Goal: Task Accomplishment & Management: Use online tool/utility

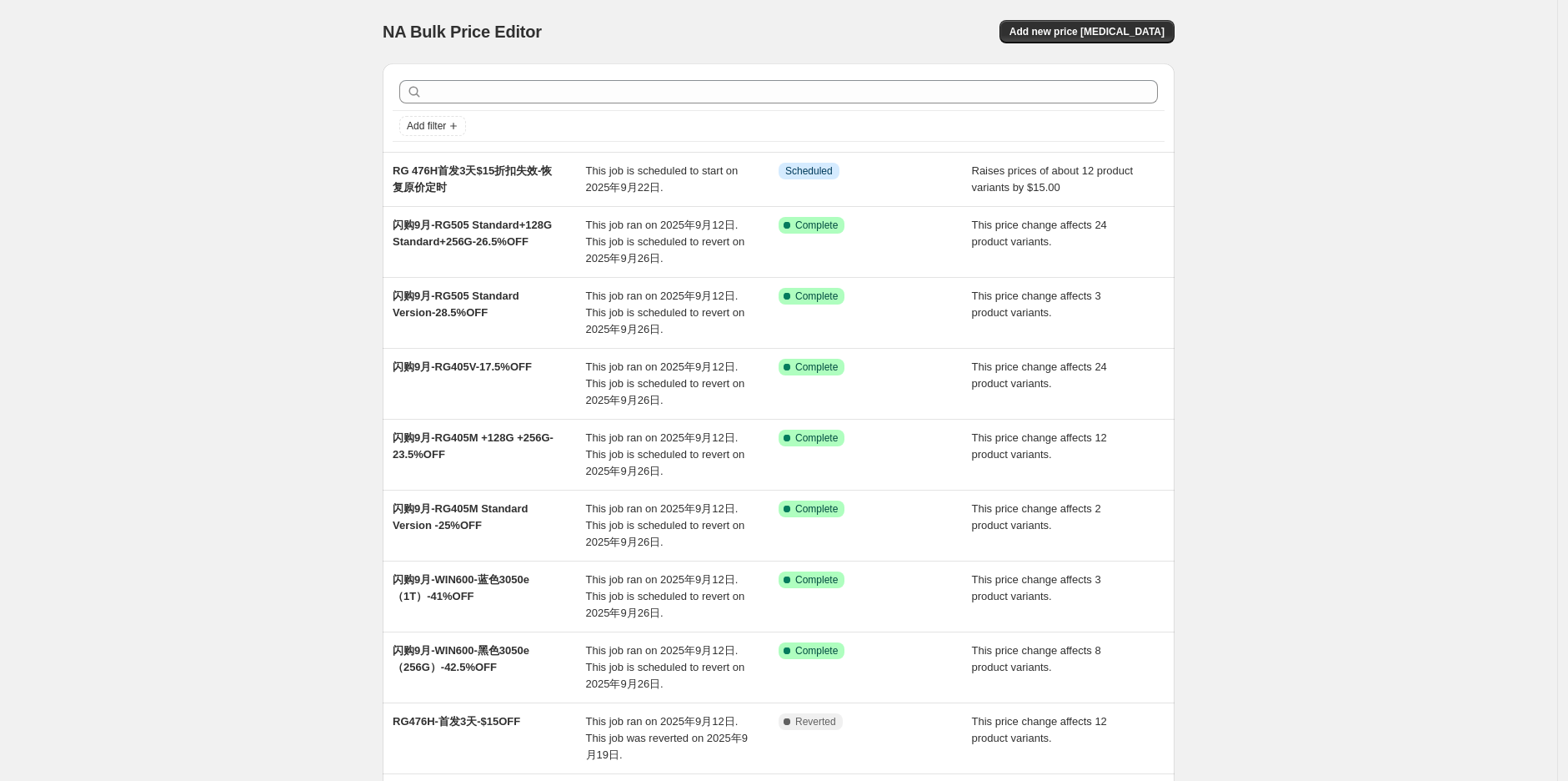
click at [230, 474] on div "NA Bulk Price Editor. This page is ready NA Bulk Price Editor Add new price [ME…" at bounding box center [778, 496] width 1557 height 992
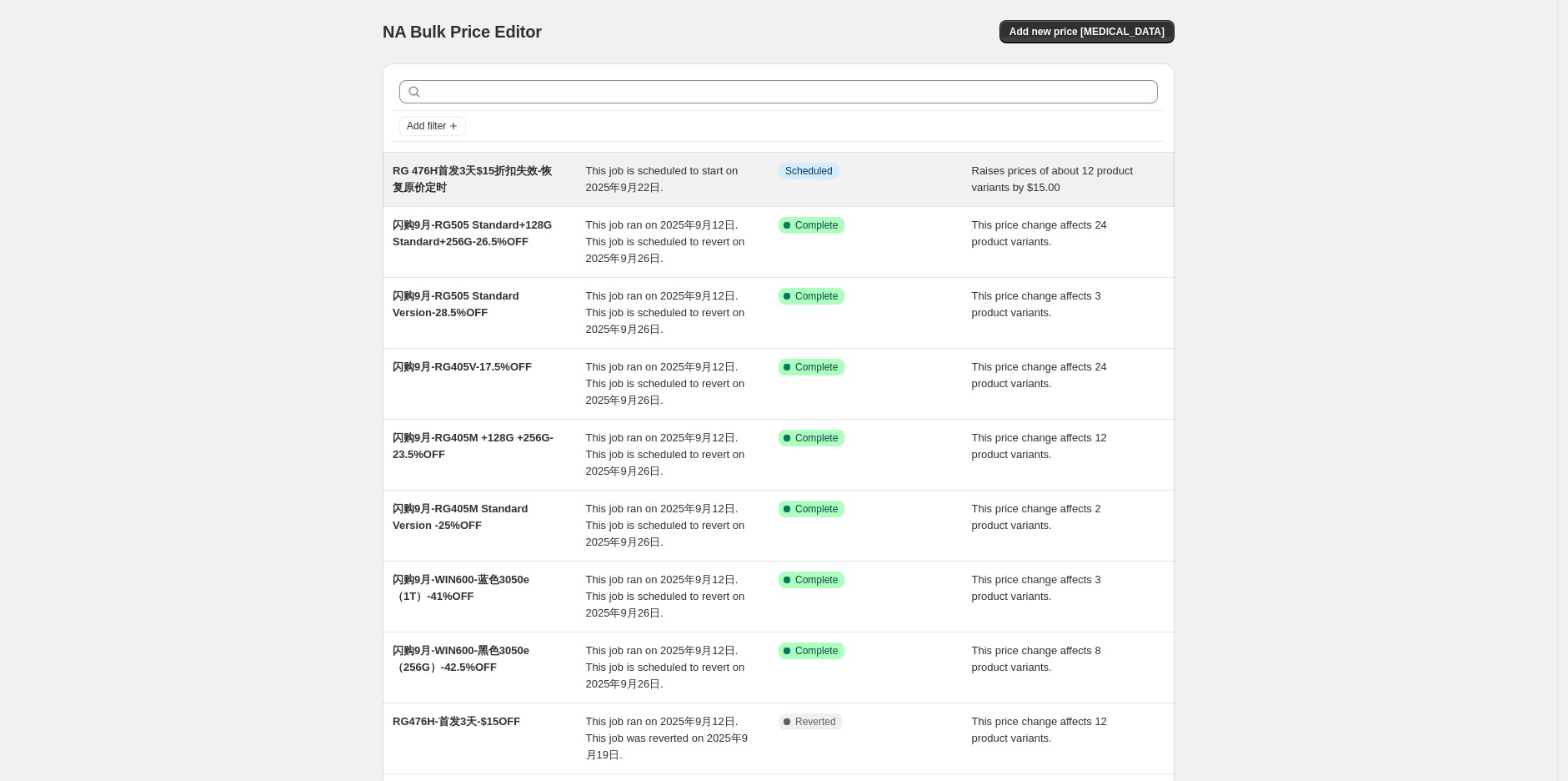
click at [545, 188] on div "RG 476H首发3天$15折扣失效-恢复原价定时" at bounding box center [489, 180] width 193 height 34
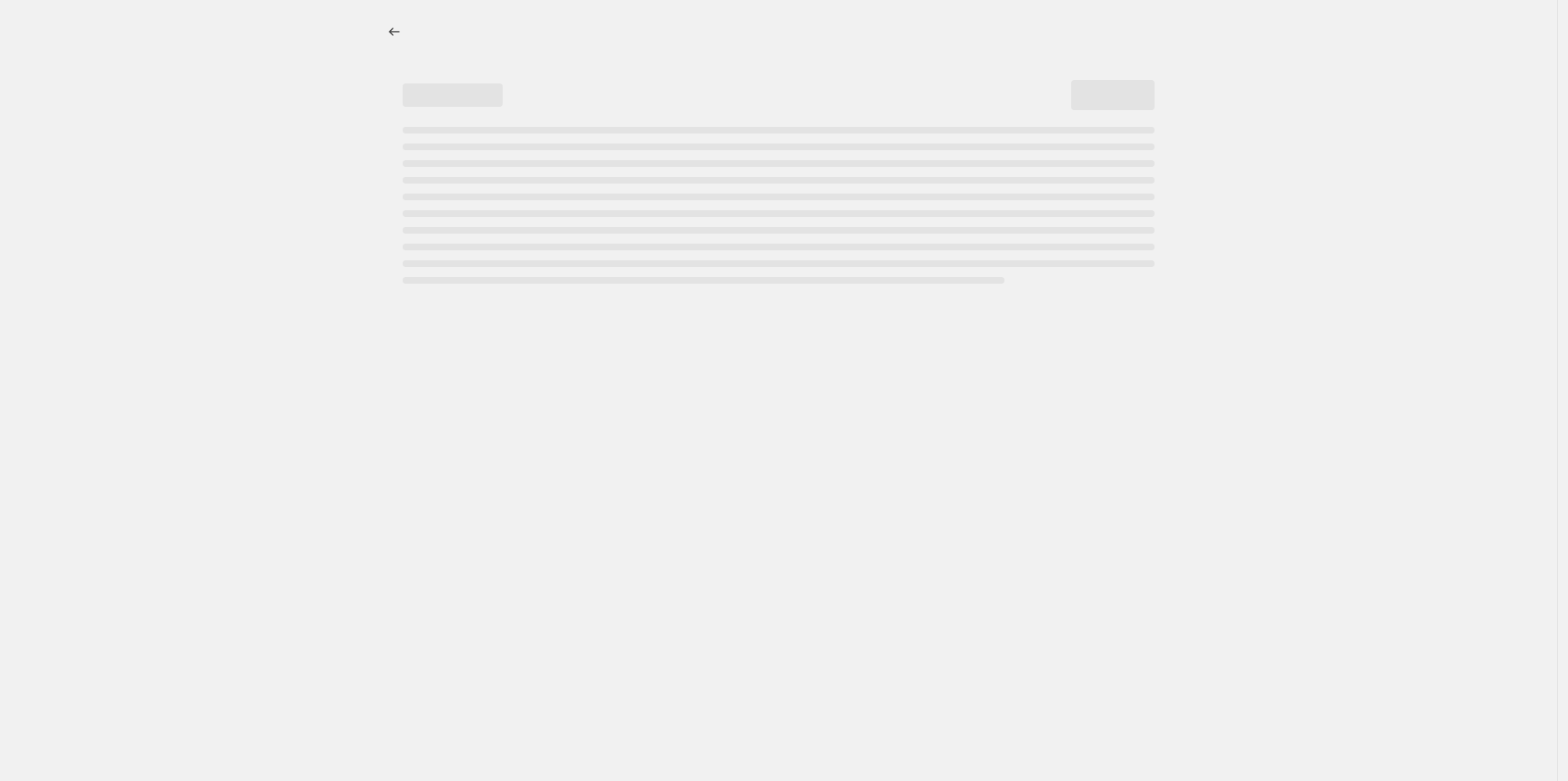
select select "by"
select select "no_change"
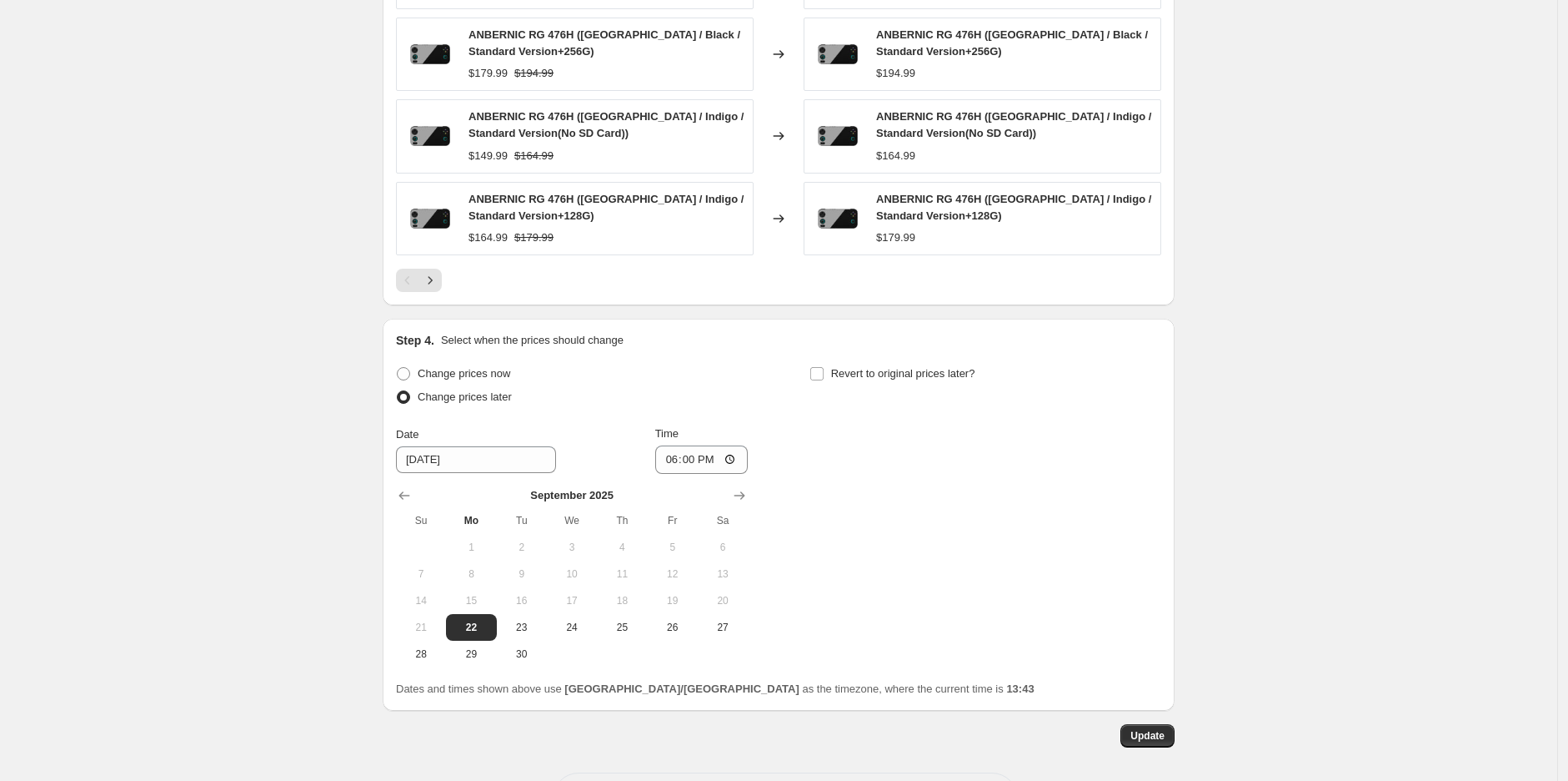
scroll to position [1351, 0]
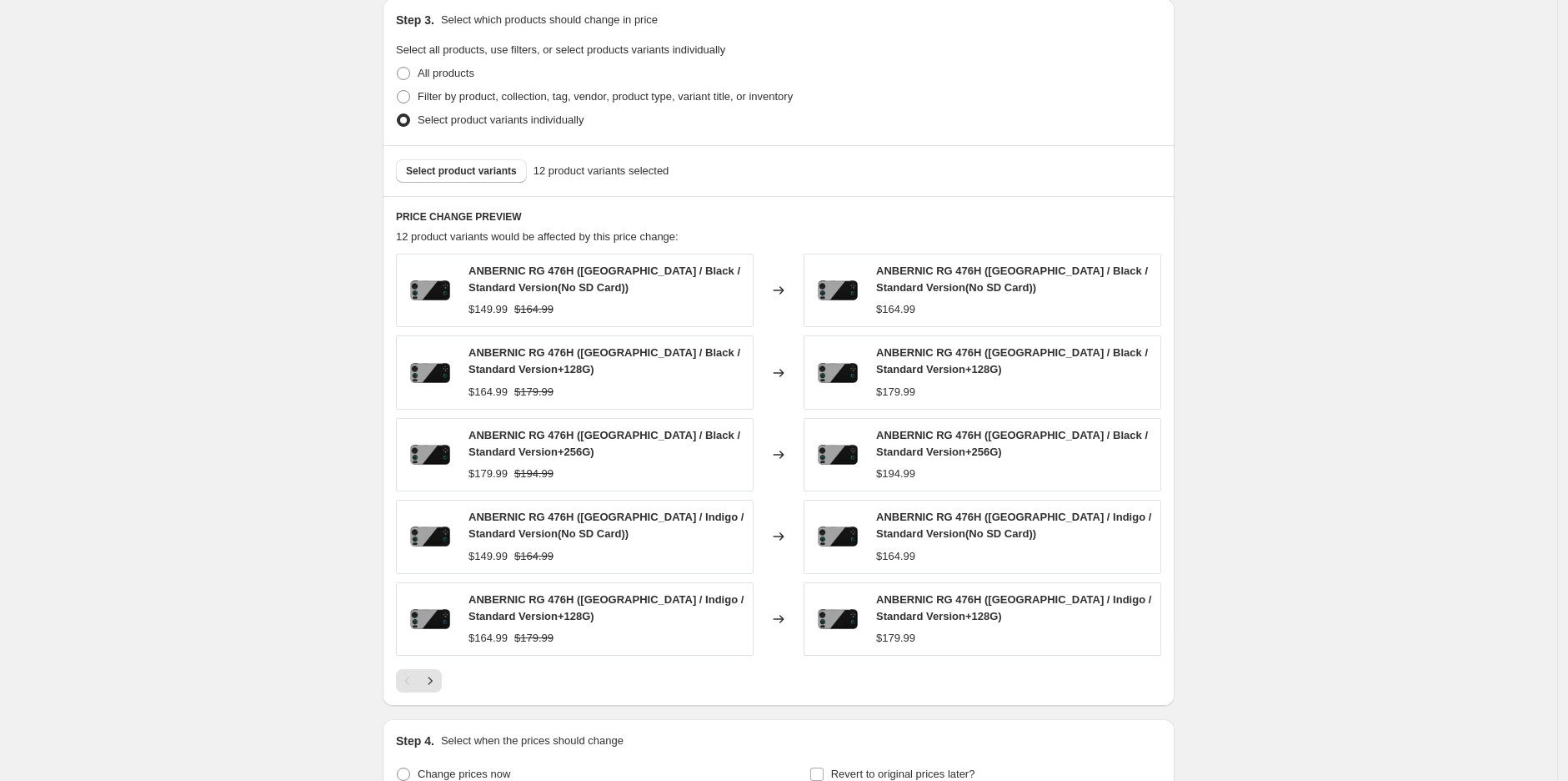
scroll to position [887, 0]
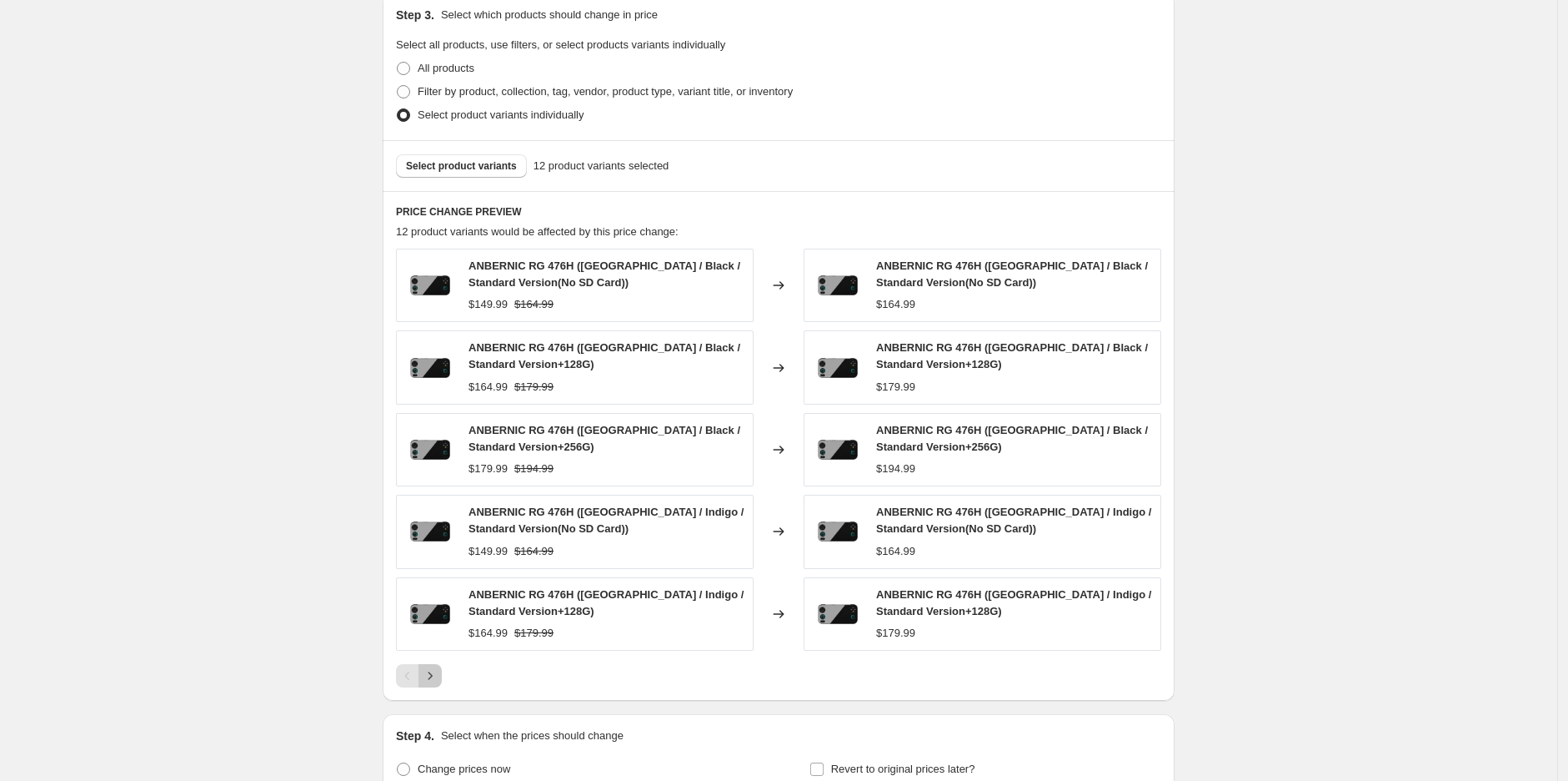
click at [442, 684] on button "Next" at bounding box center [430, 675] width 24 height 24
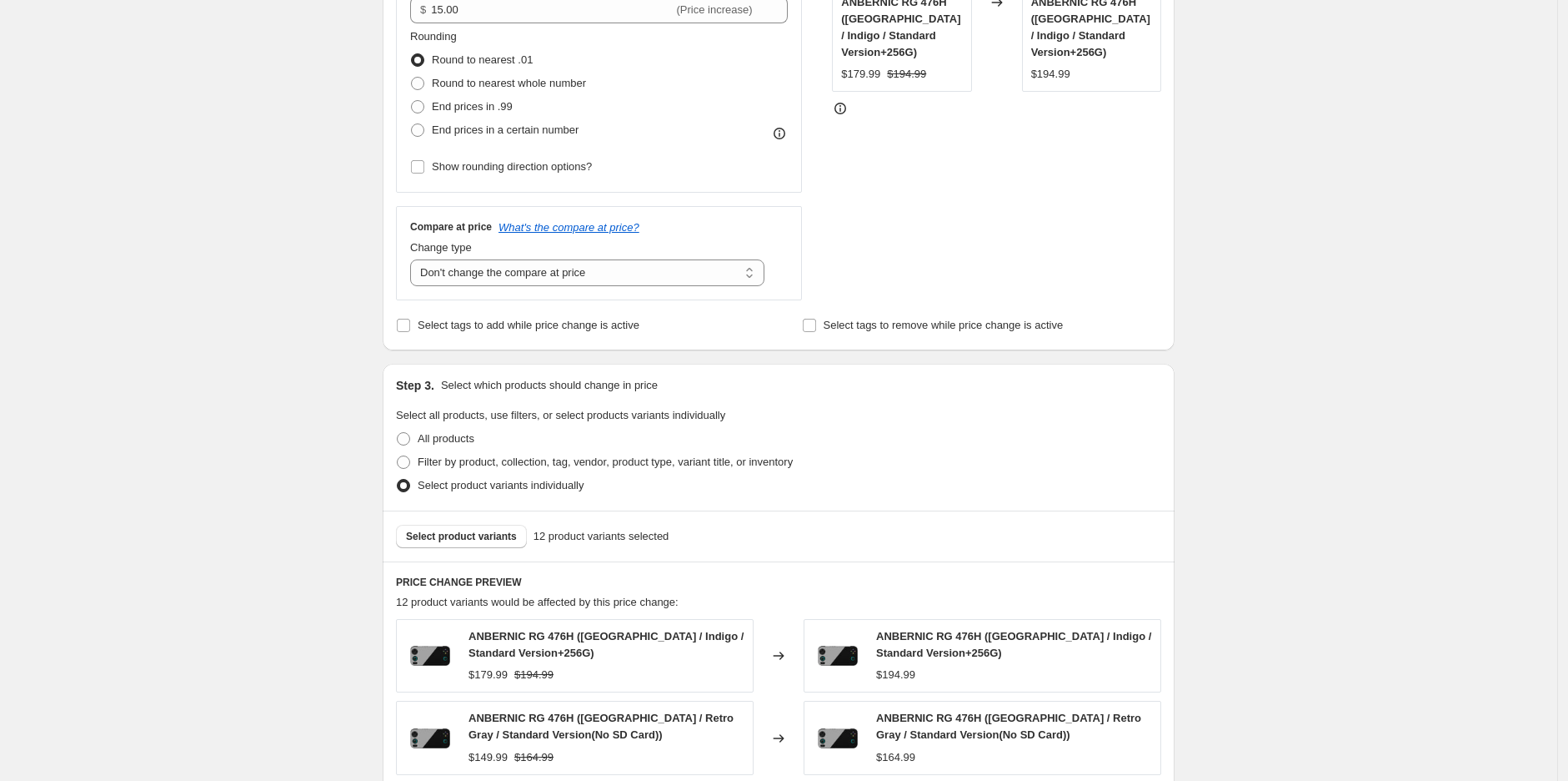
scroll to position [146, 0]
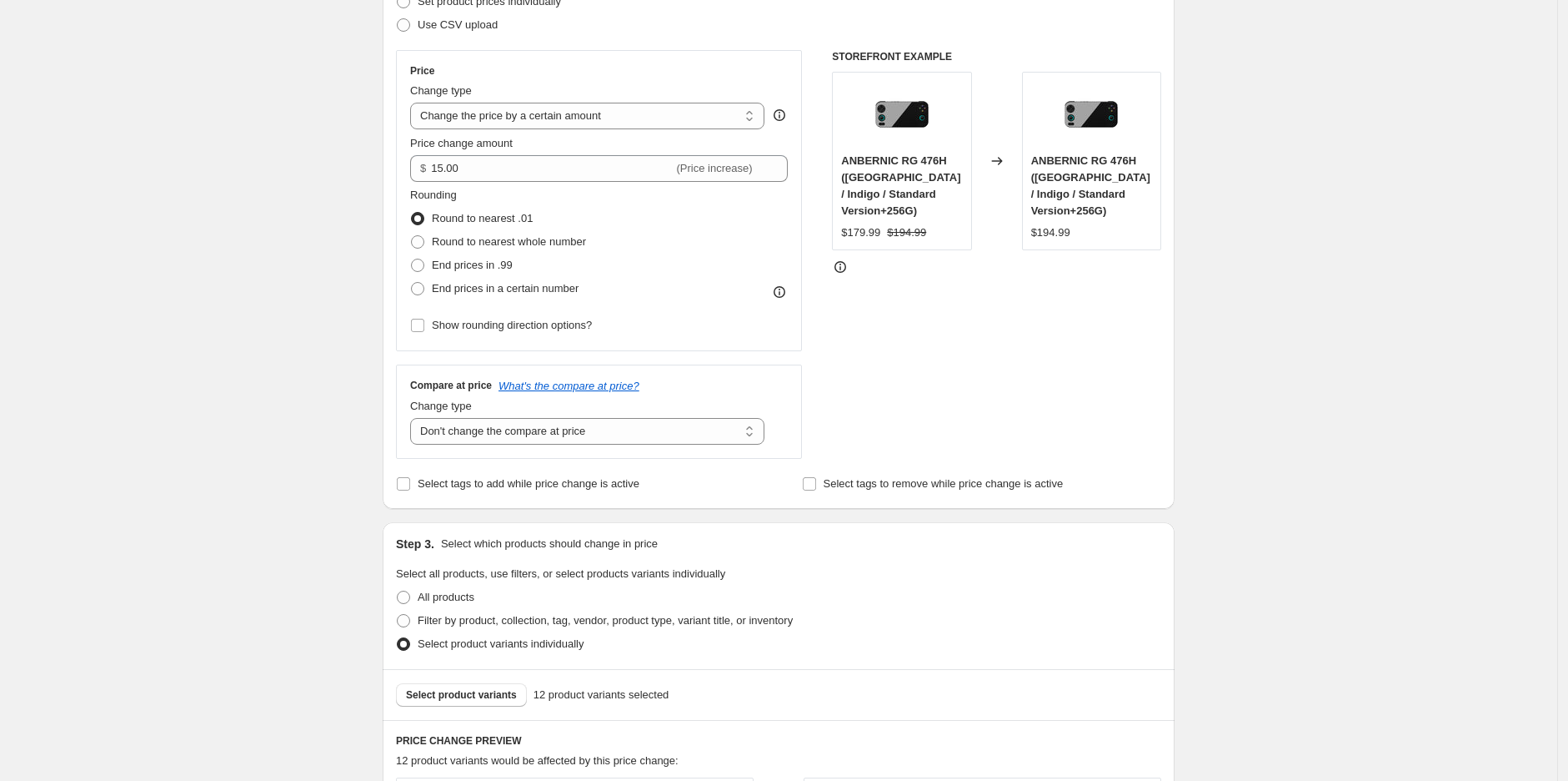
scroll to position [610, 0]
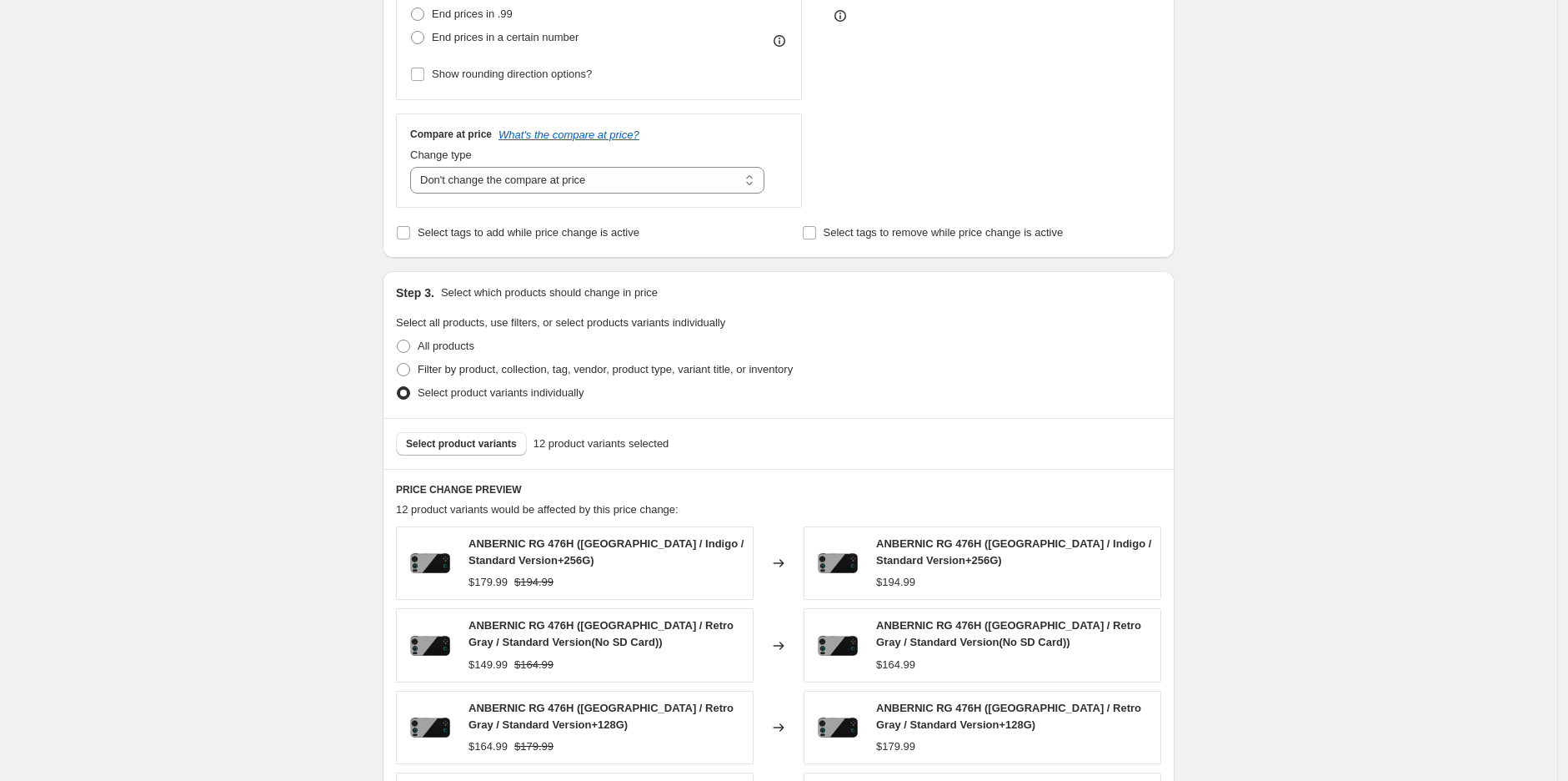
click at [1442, 196] on div "RG 476H首发3天$15折扣失效-恢复原价定时. This page is ready RG 476H首发3天$15折扣失效-恢复原价定时 Info Sc…" at bounding box center [778, 456] width 1557 height 2132
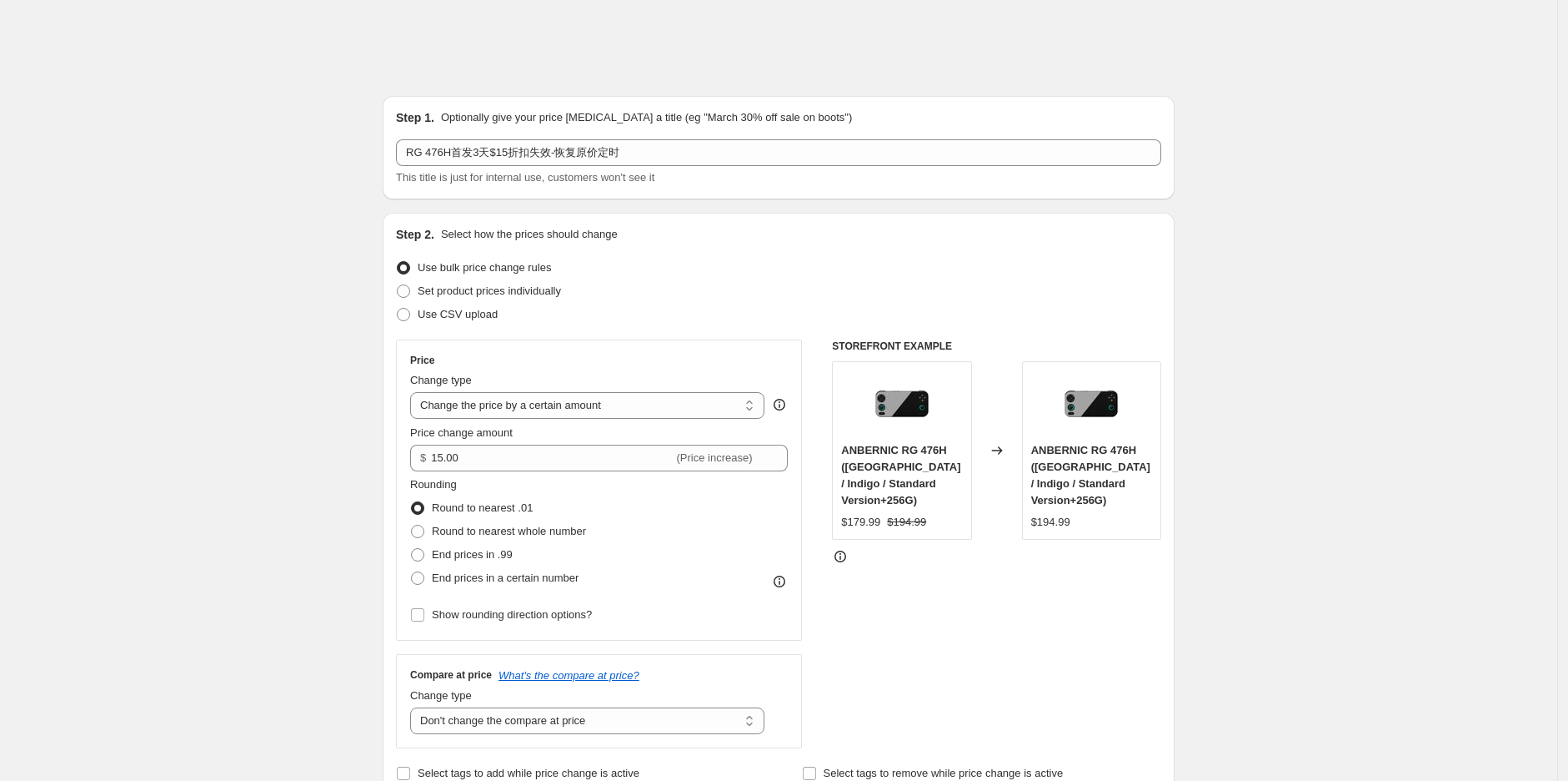
scroll to position [0, 0]
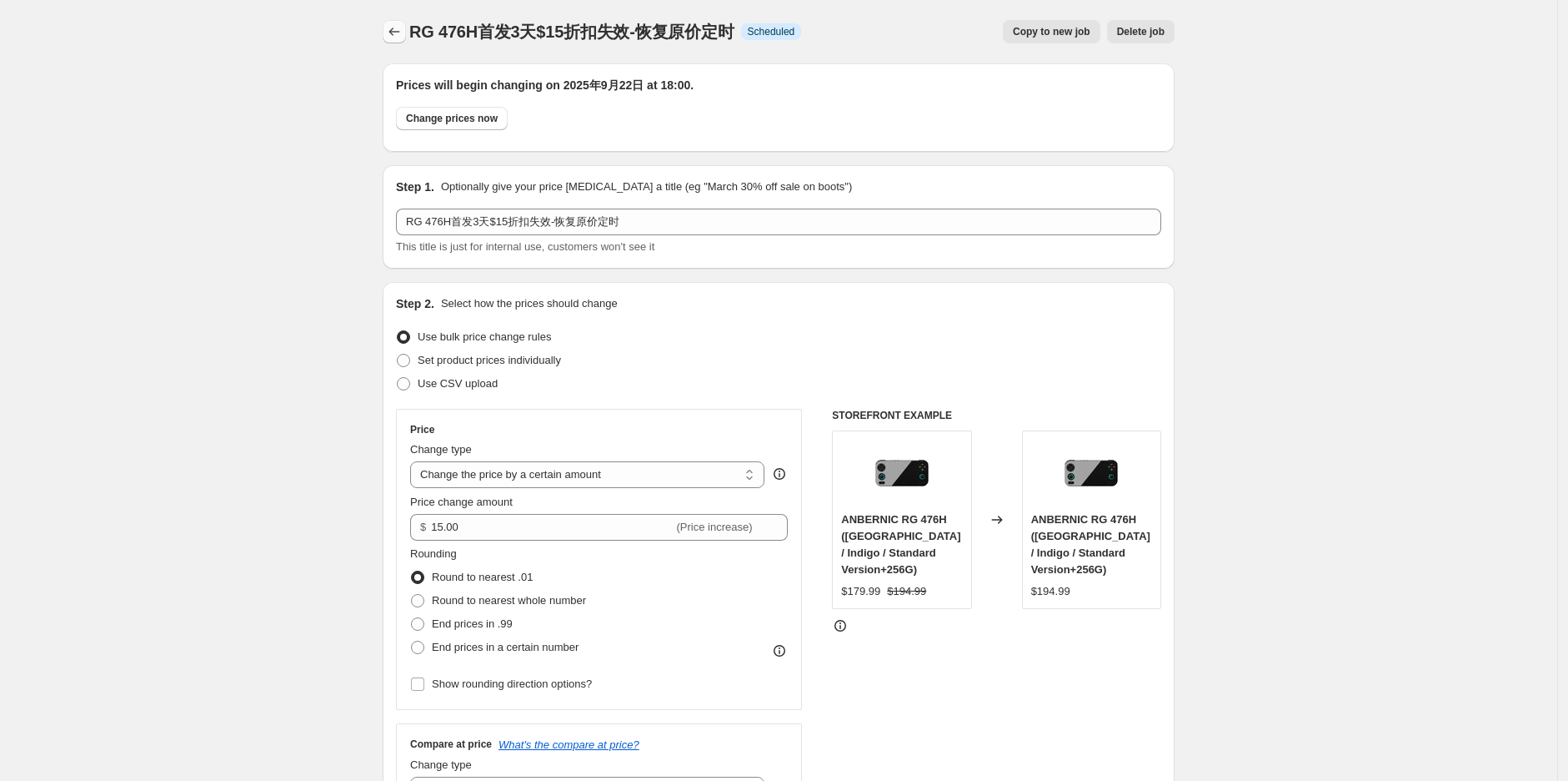
click at [397, 24] on icon "Price change jobs" at bounding box center [394, 32] width 17 height 17
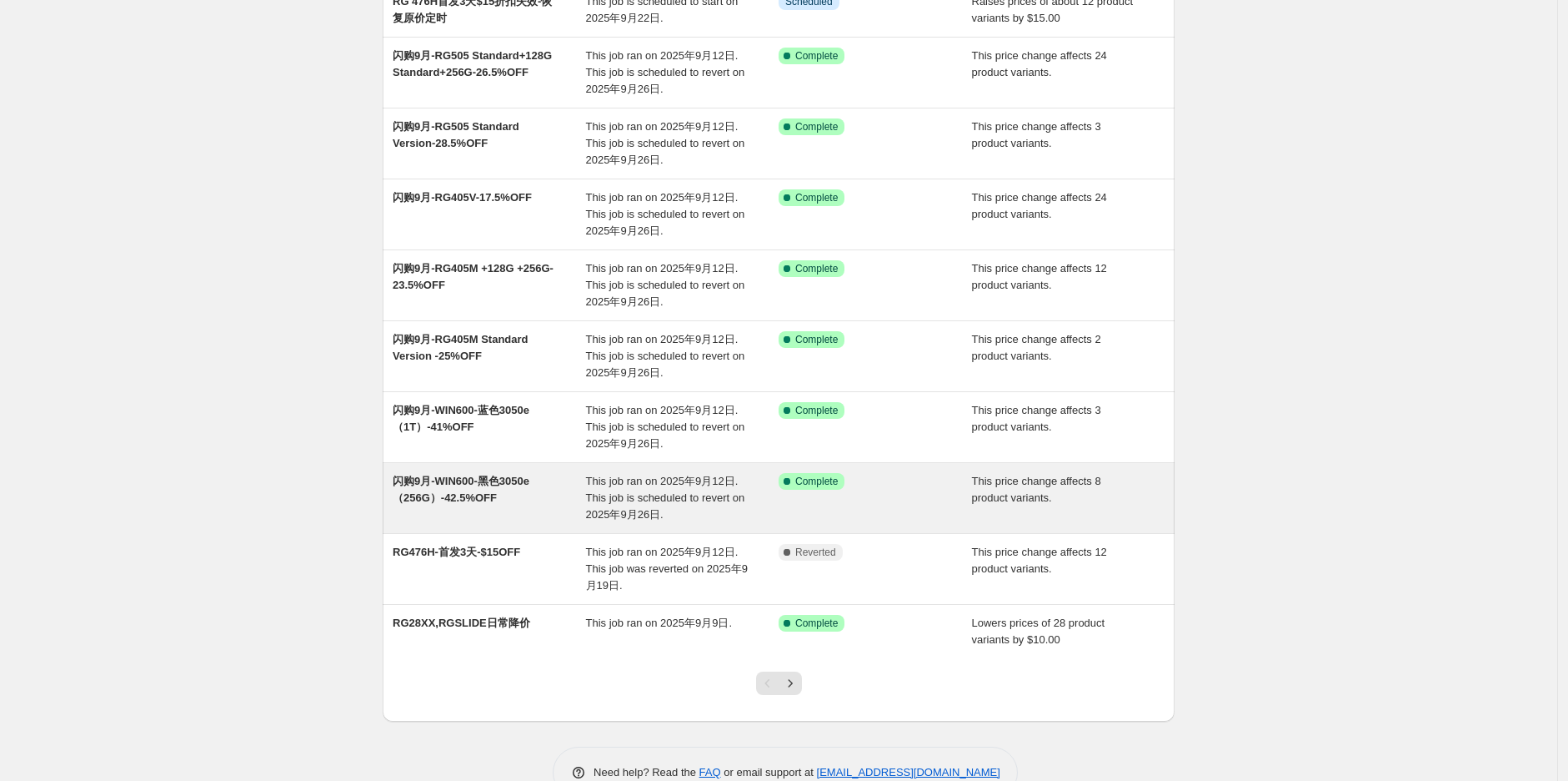
scroll to position [185, 0]
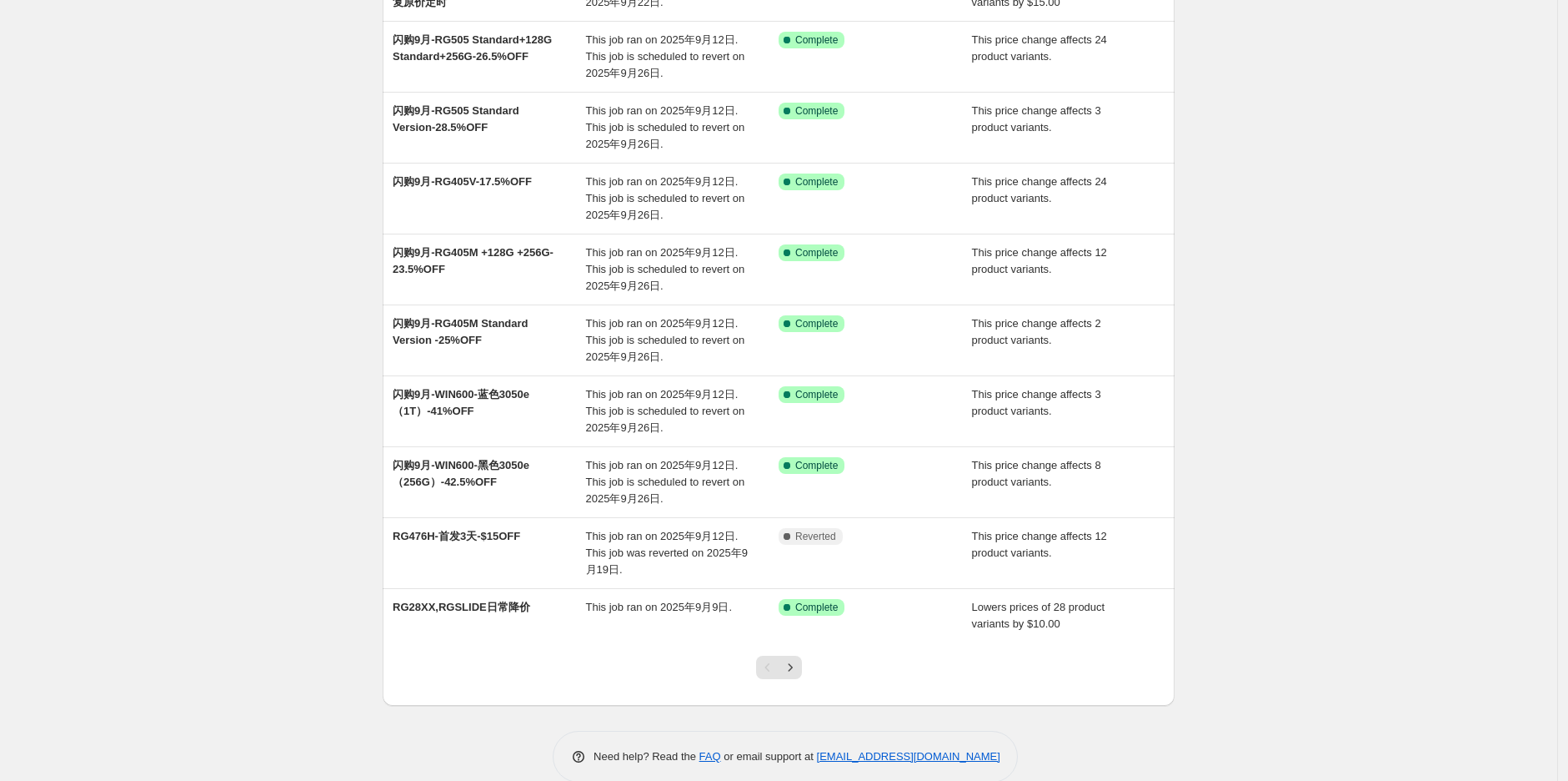
click at [239, 442] on div "NA Bulk Price Editor. This page is ready NA Bulk Price Editor Add new price [ME…" at bounding box center [778, 311] width 1557 height 992
click at [792, 675] on icon "Next" at bounding box center [791, 667] width 17 height 17
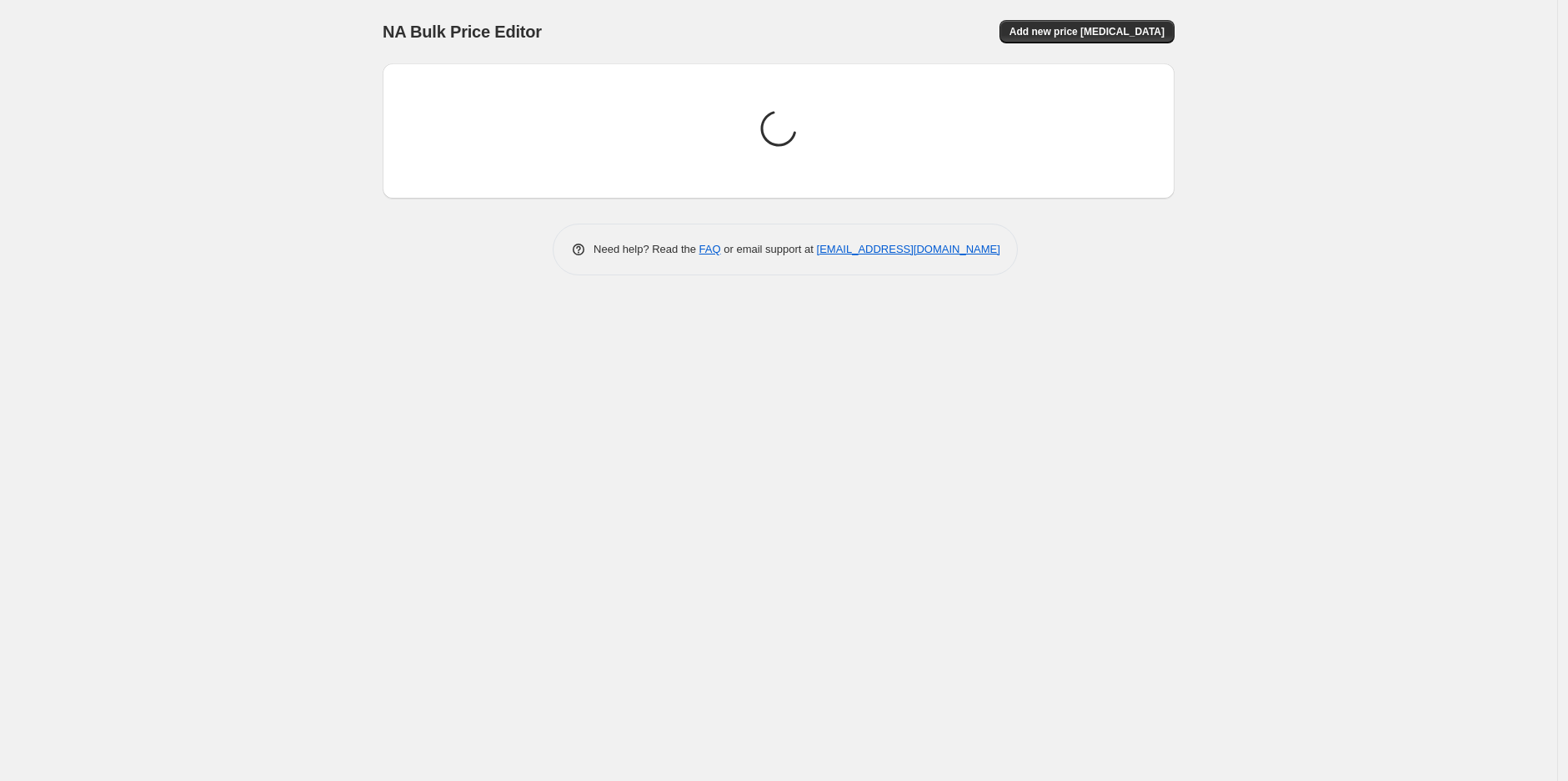
scroll to position [0, 0]
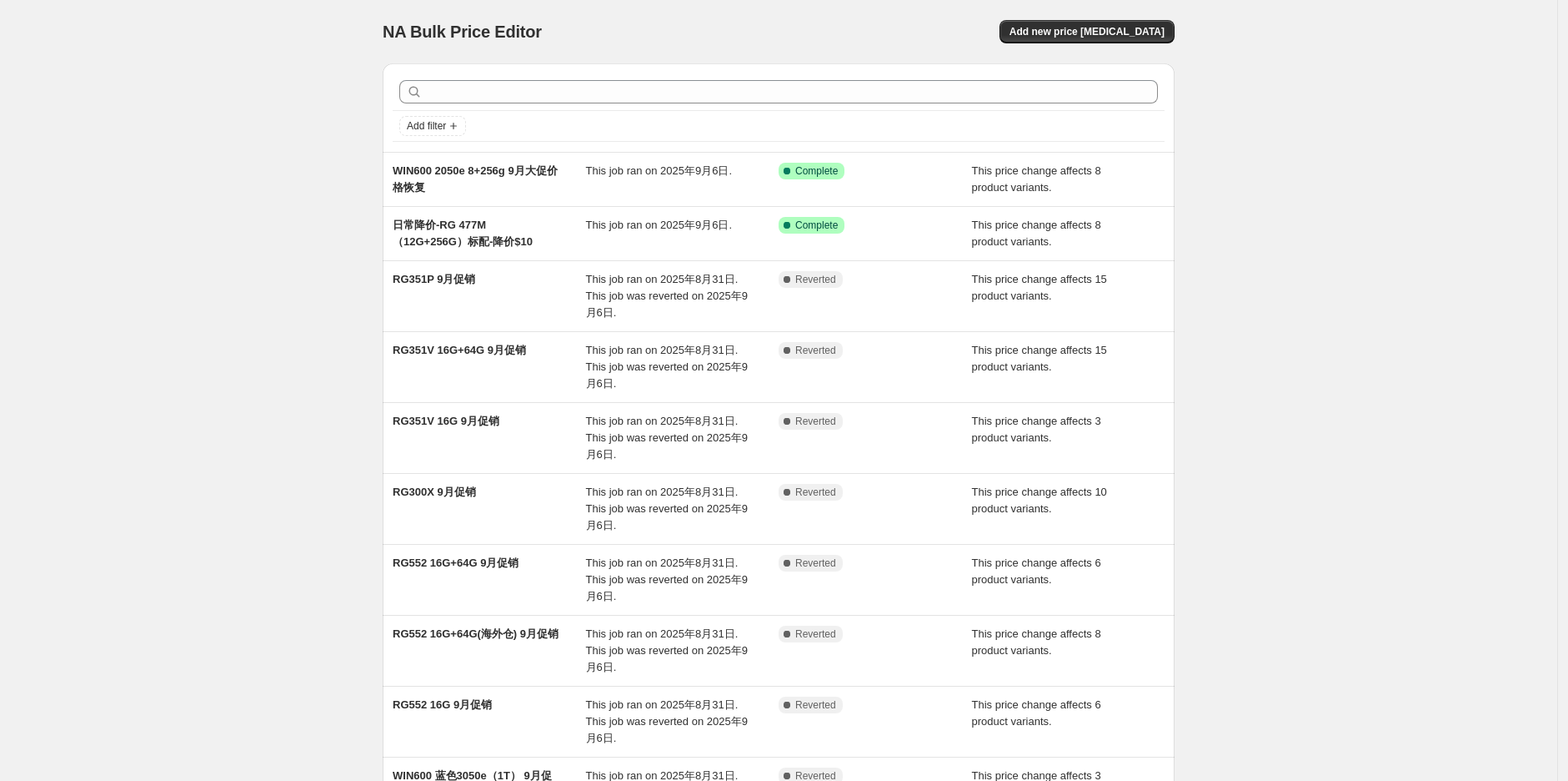
click at [193, 480] on div "NA Bulk Price Editor. This page is ready NA Bulk Price Editor Add new price [ME…" at bounding box center [778, 496] width 1557 height 992
click at [1426, 265] on div "NA Bulk Price Editor. This page is ready NA Bulk Price Editor Add new price [ME…" at bounding box center [778, 496] width 1557 height 992
click at [224, 391] on div "NA Bulk Price Editor. This page is ready NA Bulk Price Editor Add new price [ME…" at bounding box center [778, 496] width 1557 height 992
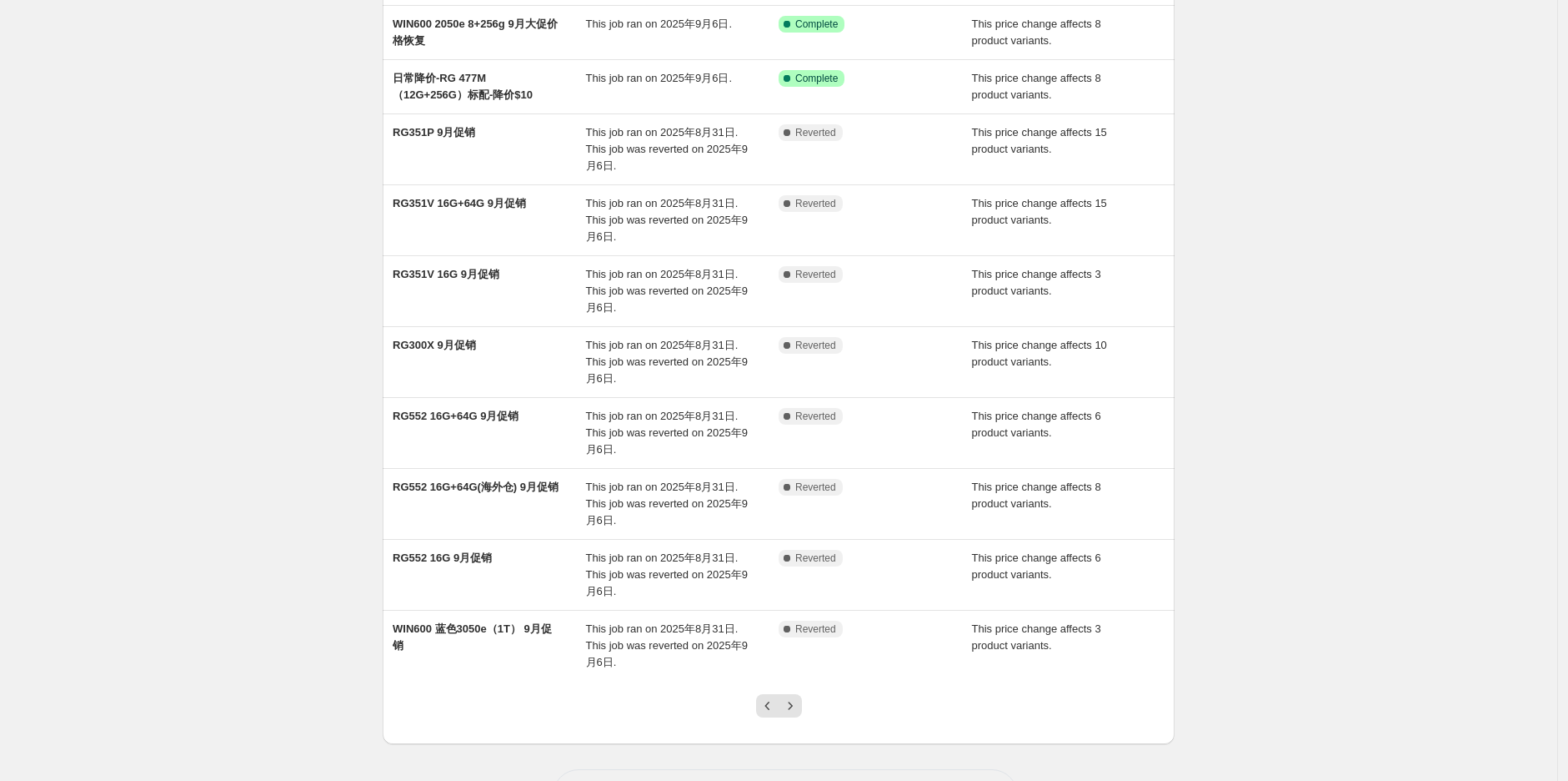
scroll to position [212, 0]
